Goal: Task Accomplishment & Management: Manage account settings

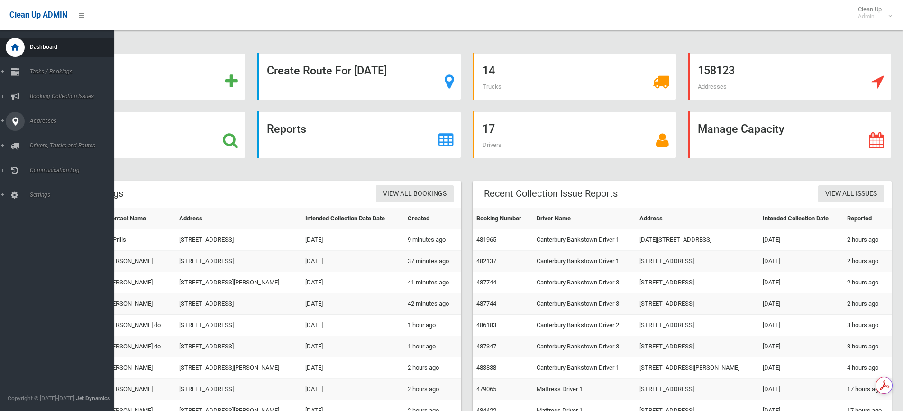
click at [52, 122] on span "Addresses" at bounding box center [74, 120] width 94 height 7
click at [54, 99] on link "Booking Collection Issues" at bounding box center [60, 96] width 121 height 19
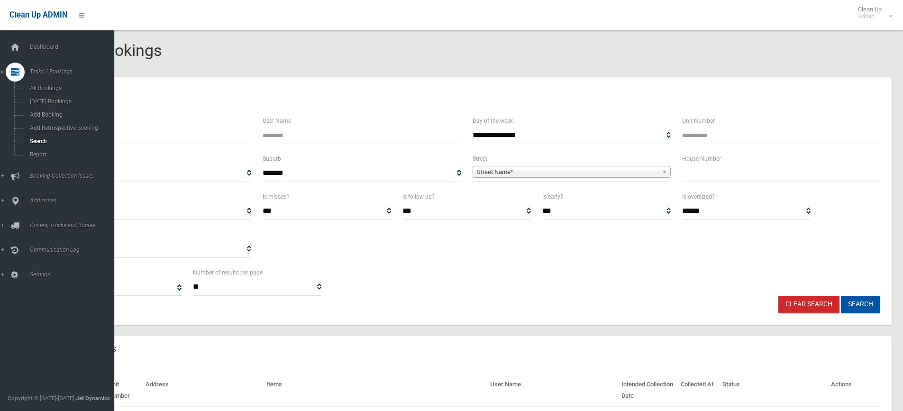
select select
click at [59, 139] on span "Search" at bounding box center [70, 141] width 86 height 7
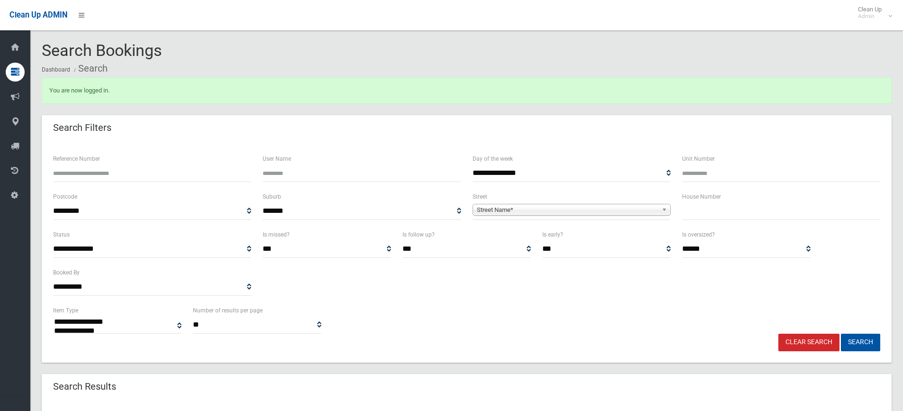
select select
click at [764, 217] on input "text" at bounding box center [781, 211] width 198 height 18
type input "**"
click at [635, 215] on div "Street Name*" at bounding box center [571, 210] width 198 height 12
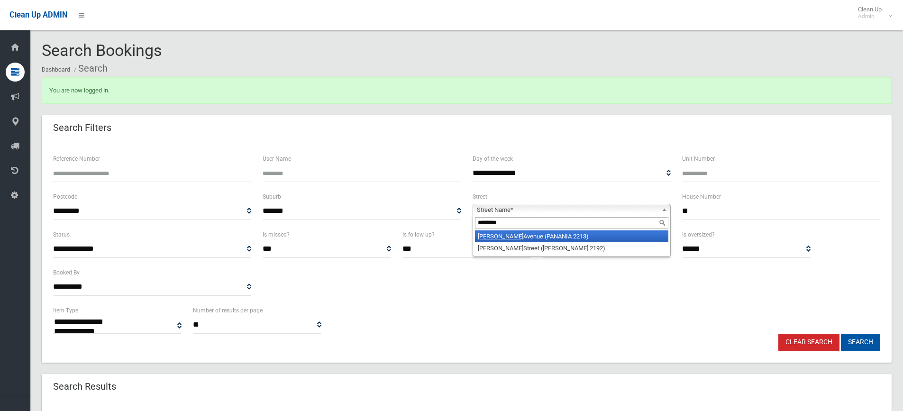
type input "********"
click at [615, 234] on li "Anderson Avenue (PANANIA 2213)" at bounding box center [571, 236] width 193 height 12
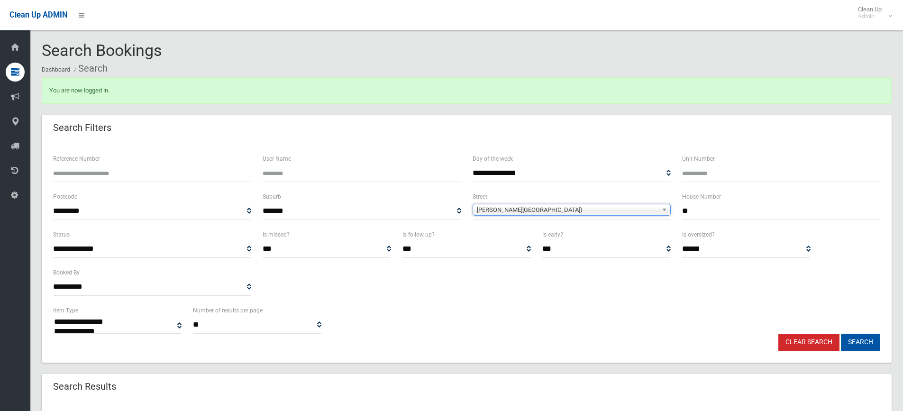
click at [853, 340] on button "Search" at bounding box center [859, 343] width 39 height 18
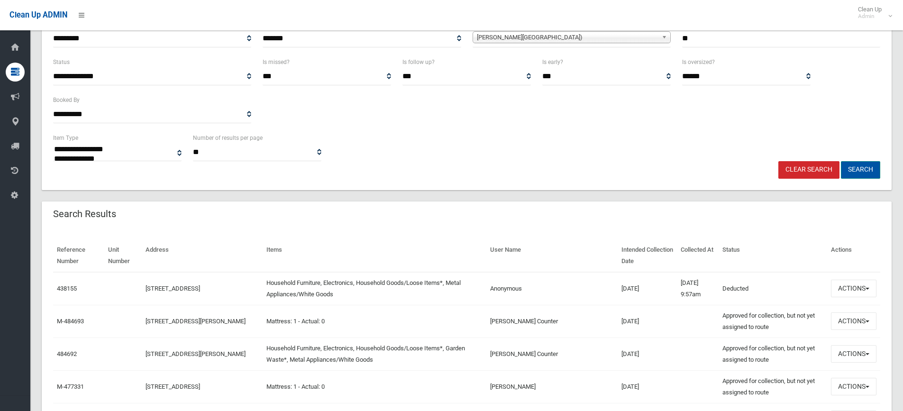
scroll to position [190, 0]
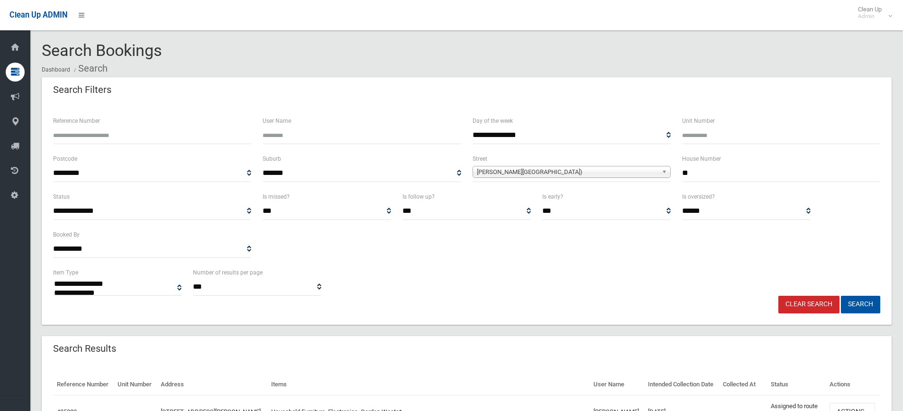
select select
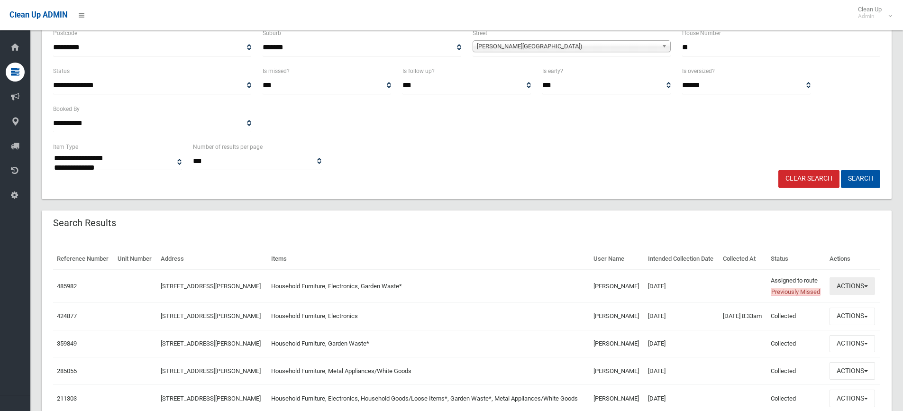
scroll to position [142, 0]
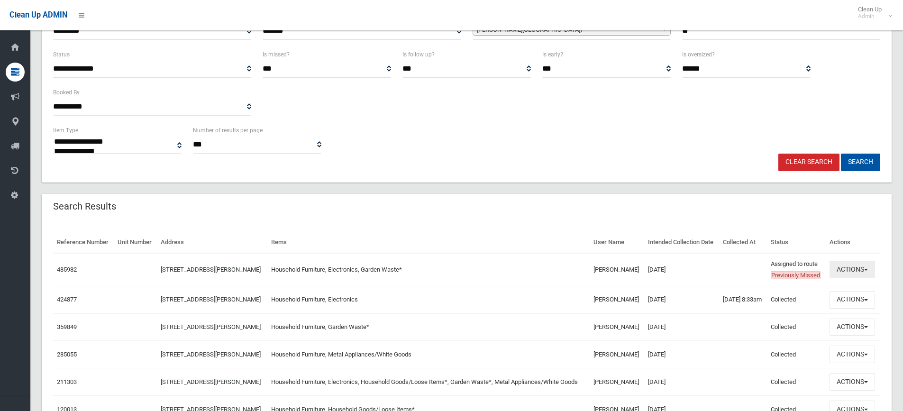
click at [855, 278] on button "Actions" at bounding box center [851, 270] width 45 height 18
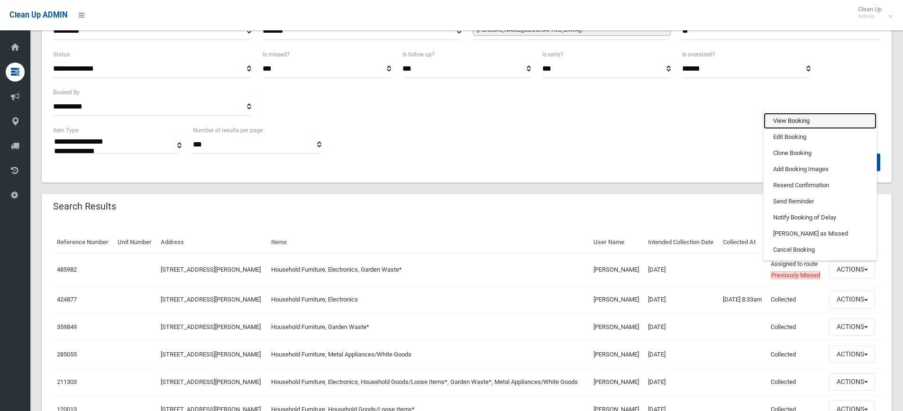
click at [786, 129] on link "View Booking" at bounding box center [819, 121] width 113 height 16
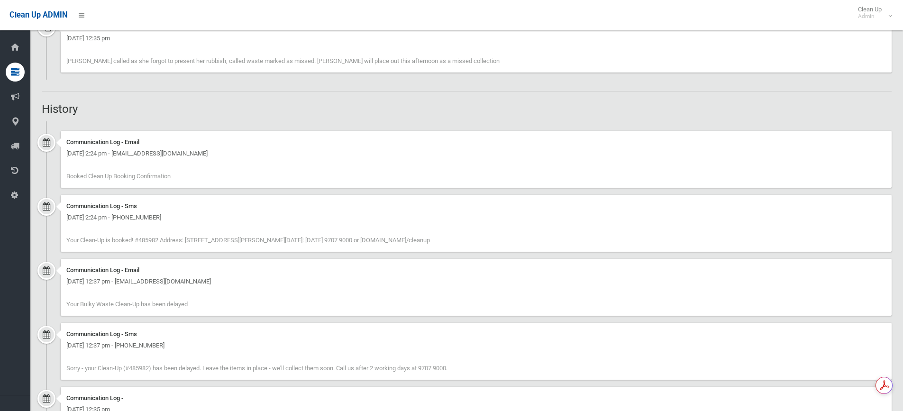
scroll to position [569, 0]
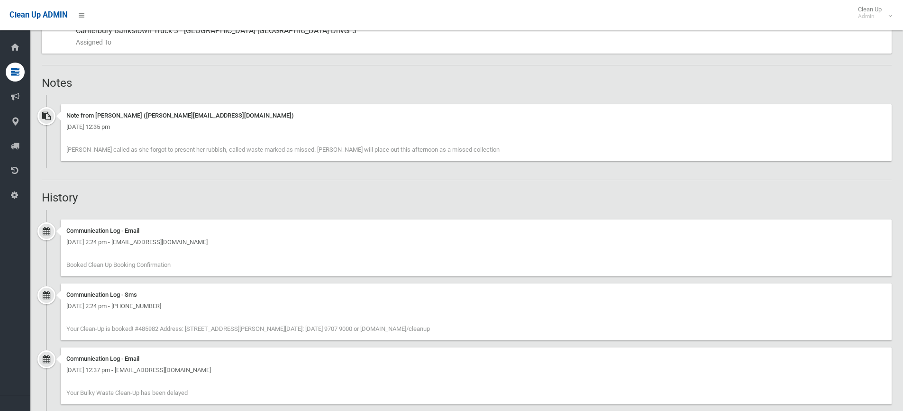
drag, startPoint x: 86, startPoint y: 142, endPoint x: 514, endPoint y: 144, distance: 427.3
click at [514, 144] on div "Note from [PERSON_NAME] ([PERSON_NAME][EMAIL_ADDRESS][DOMAIN_NAME]) [DATE] 12:3…" at bounding box center [476, 132] width 831 height 57
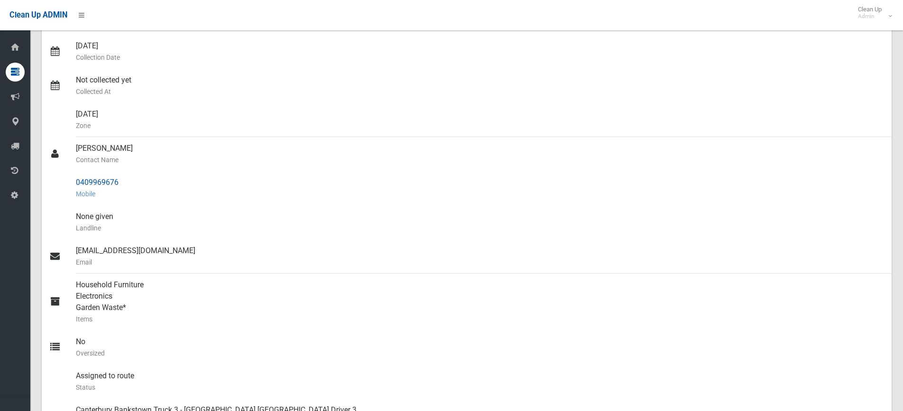
scroll to position [0, 0]
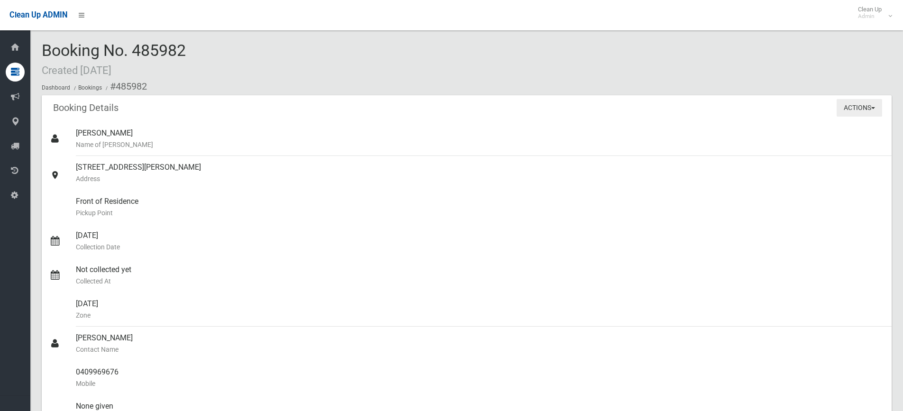
click at [840, 109] on button "Actions" at bounding box center [858, 108] width 45 height 18
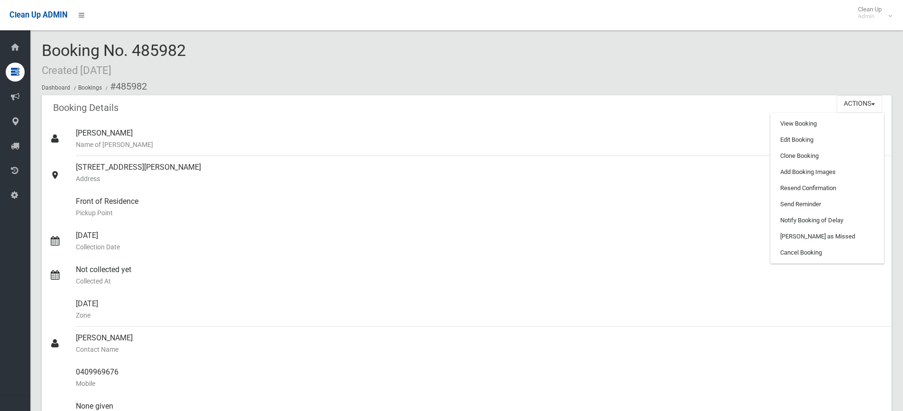
click at [446, 68] on div "Booking No. 485982 Created [DATE] Dashboard Bookings #485982" at bounding box center [466, 69] width 849 height 54
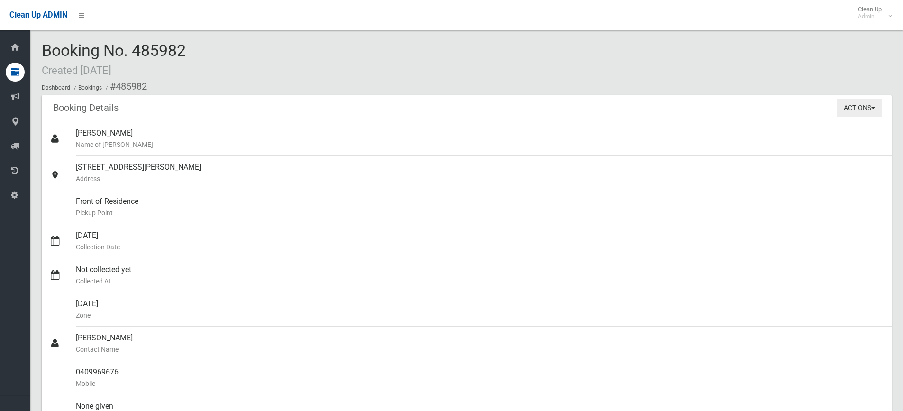
click at [846, 111] on button "Actions" at bounding box center [858, 108] width 45 height 18
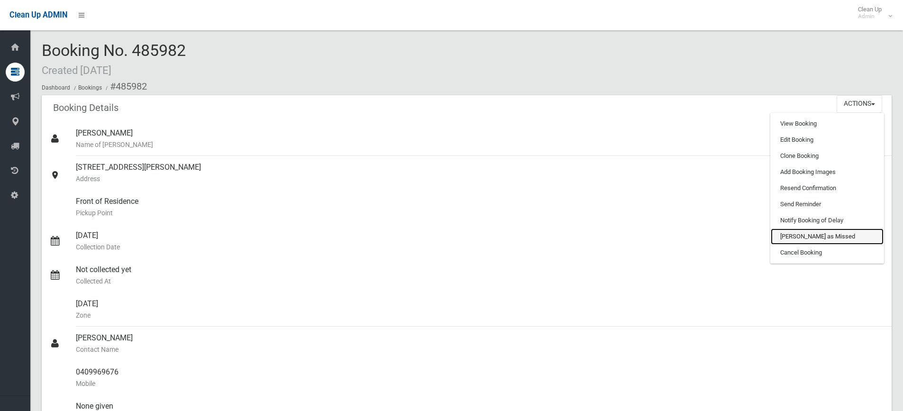
click at [819, 238] on link "[PERSON_NAME] as Missed" at bounding box center [826, 236] width 113 height 16
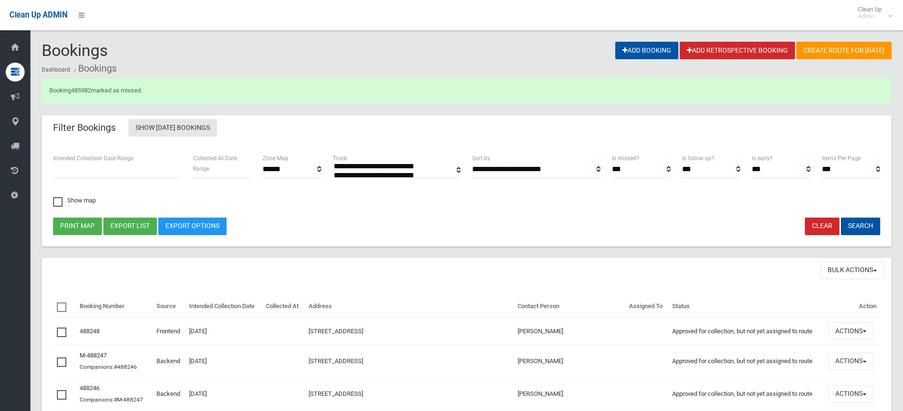
select select
click at [90, 94] on div "Booking 485982 marked as missed." at bounding box center [466, 90] width 849 height 27
click at [87, 92] on link "485982" at bounding box center [81, 90] width 20 height 7
